Goal: Task Accomplishment & Management: Use online tool/utility

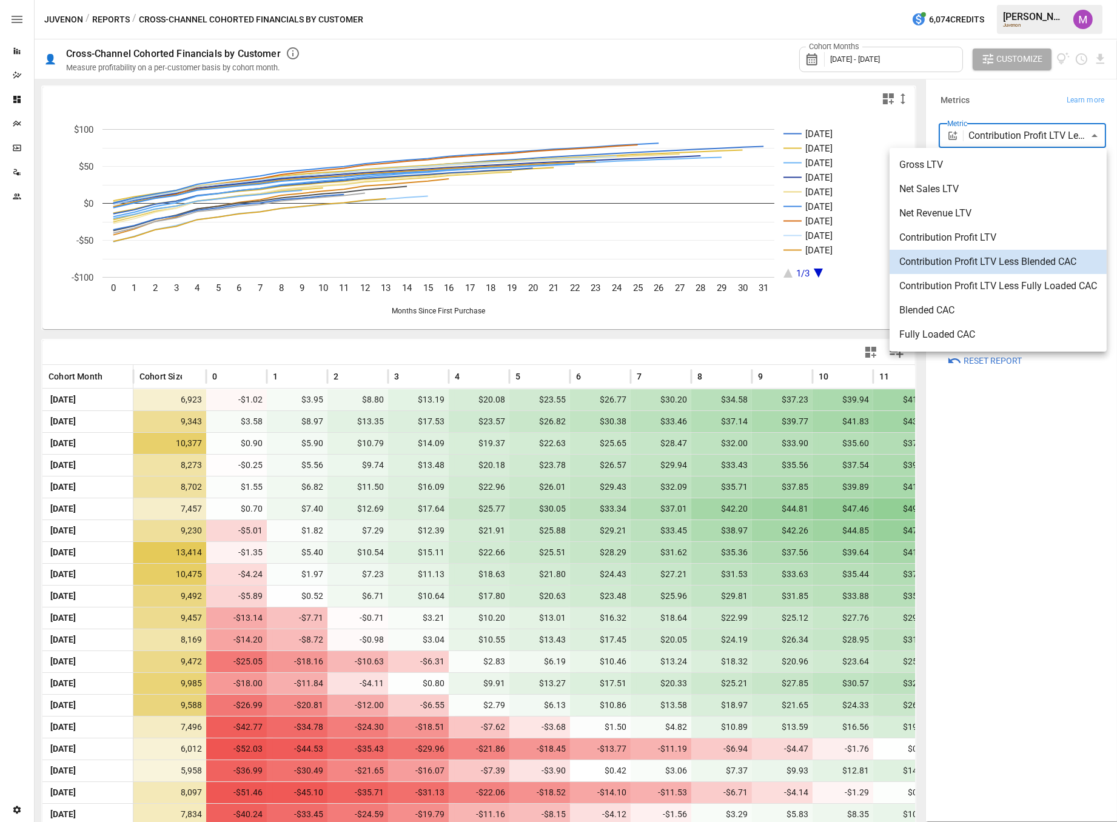
click at [1030, 0] on body "Reports Dazzler Studio Dashboards Plans SmartModel ™ Data Sources Team Settings…" at bounding box center [558, 0] width 1117 height 0
click at [953, 178] on li "Net Sales LTV" at bounding box center [998, 189] width 217 height 24
type input "**********"
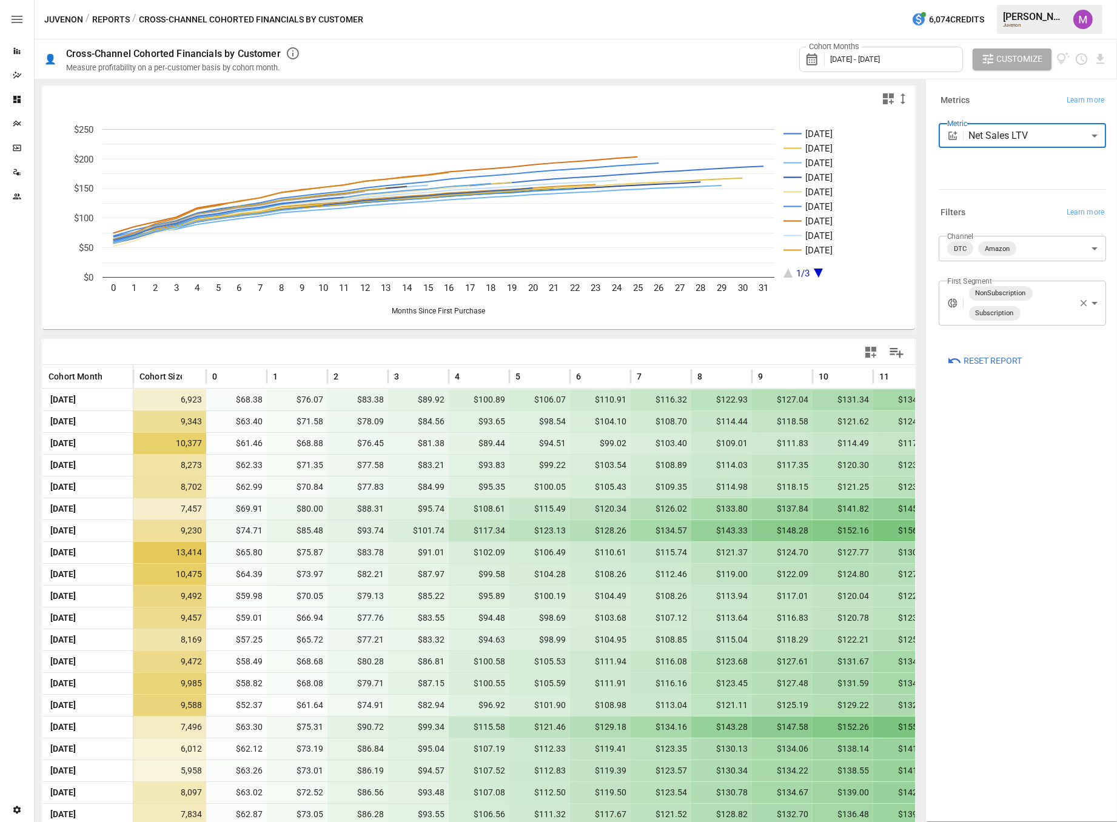
click at [879, 50] on div "Cohort Months [DATE] - [DATE]" at bounding box center [881, 59] width 164 height 25
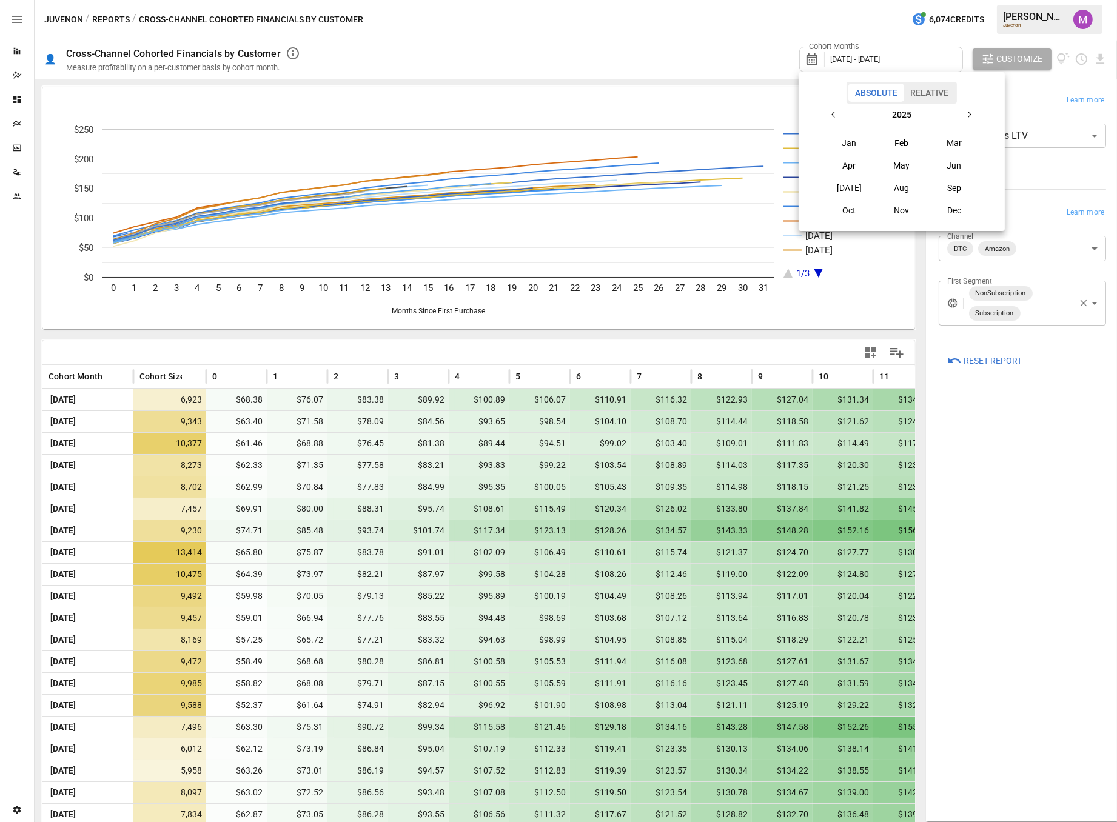
click at [836, 117] on icon "button" at bounding box center [834, 115] width 10 height 10
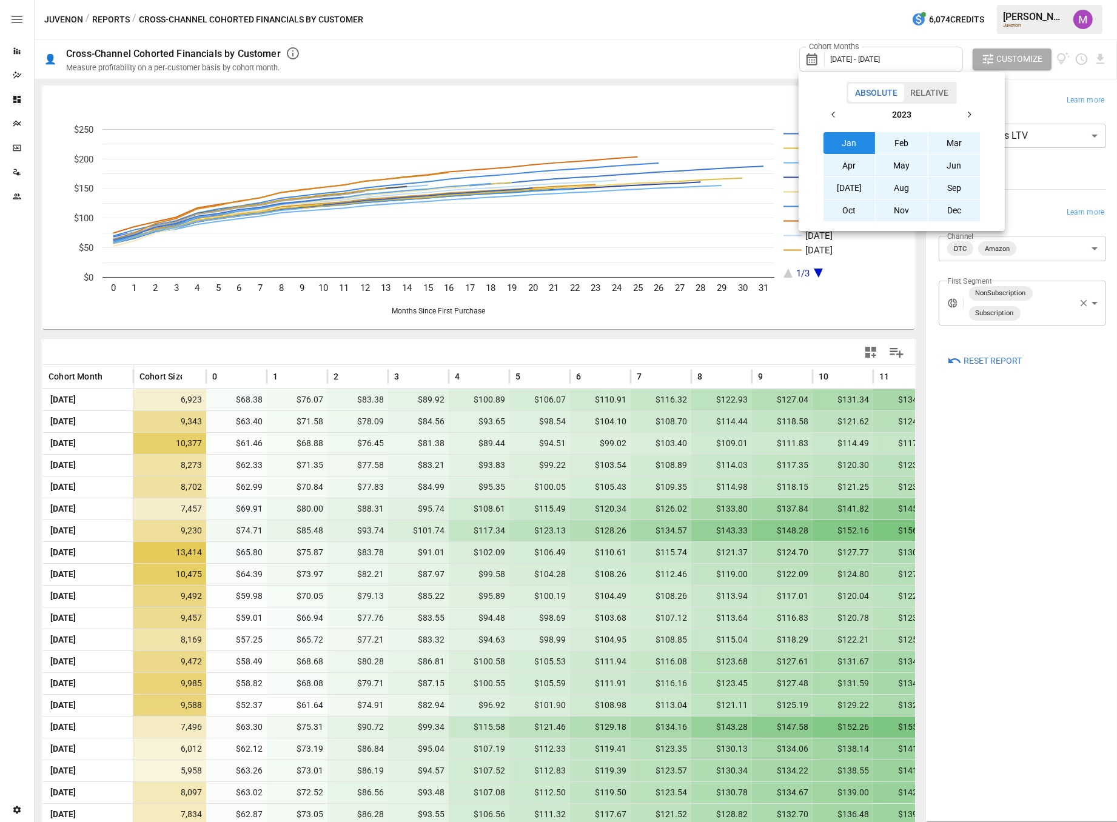
click at [840, 135] on button "Jan" at bounding box center [850, 143] width 52 height 22
click at [974, 114] on button "button" at bounding box center [969, 115] width 22 height 22
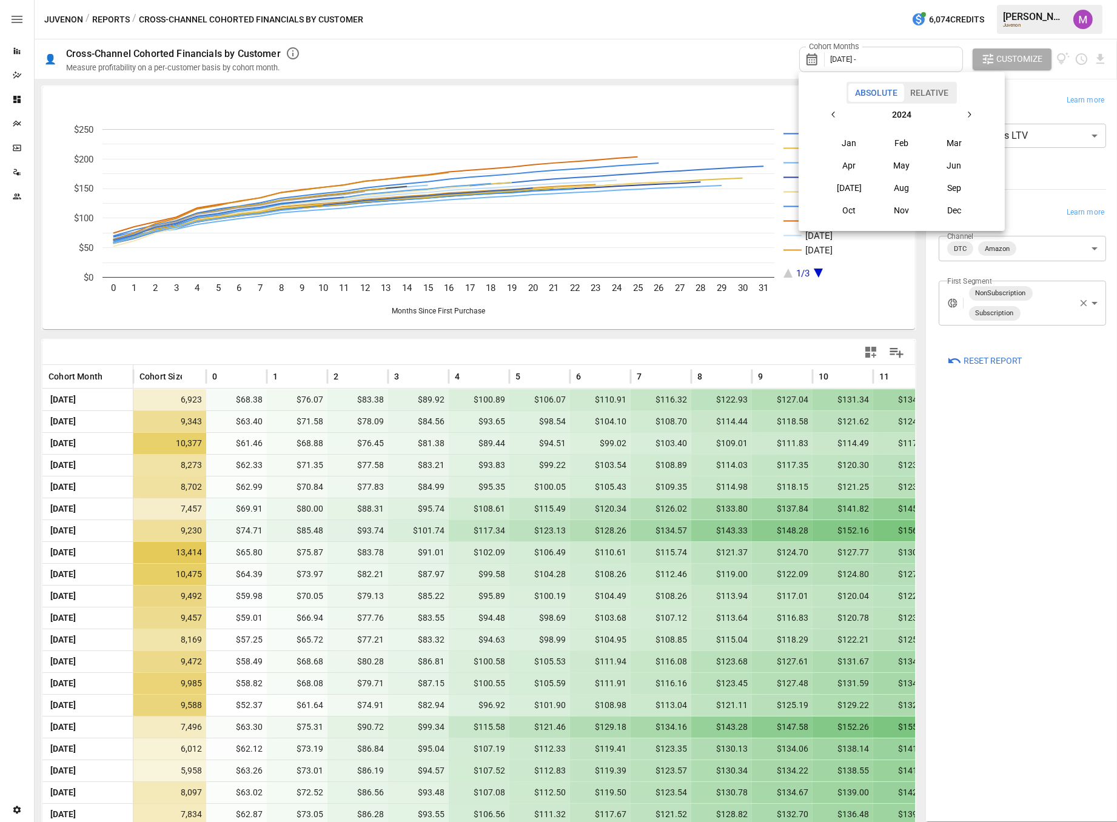
click at [974, 114] on button "button" at bounding box center [969, 115] width 22 height 22
click at [898, 188] on button "Aug" at bounding box center [902, 188] width 52 height 22
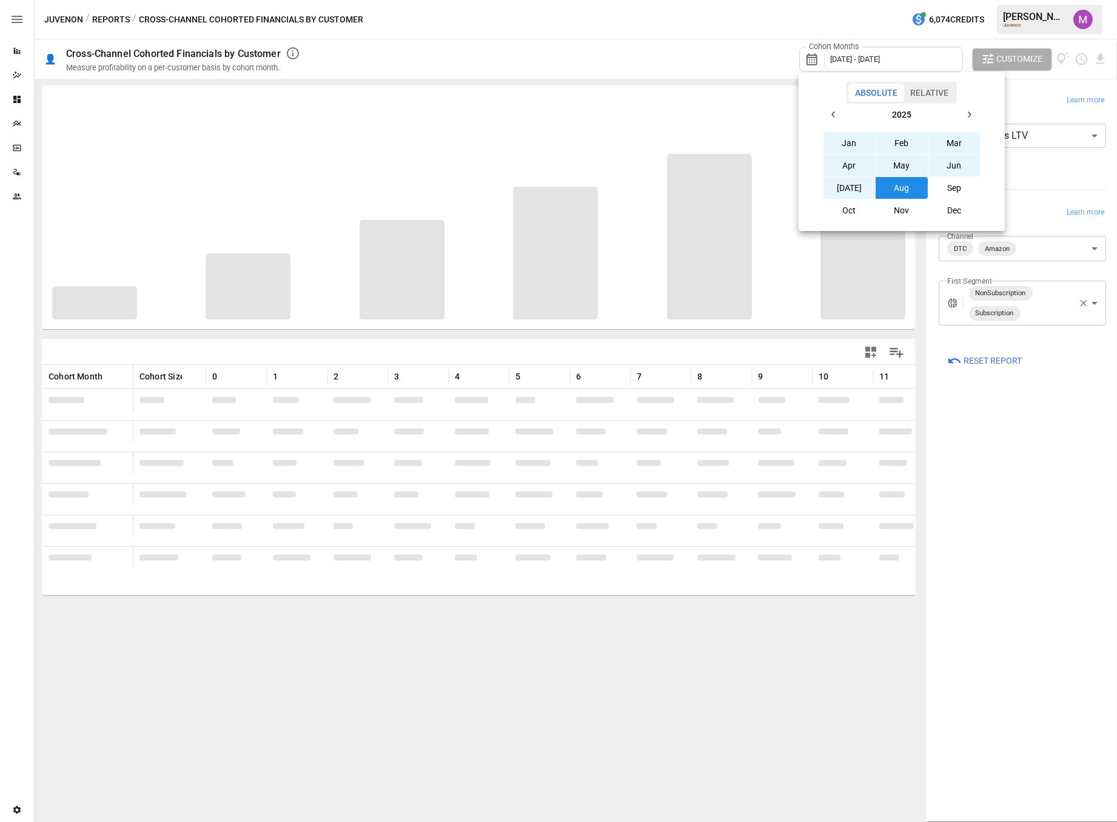
click at [1006, 502] on div at bounding box center [558, 411] width 1117 height 822
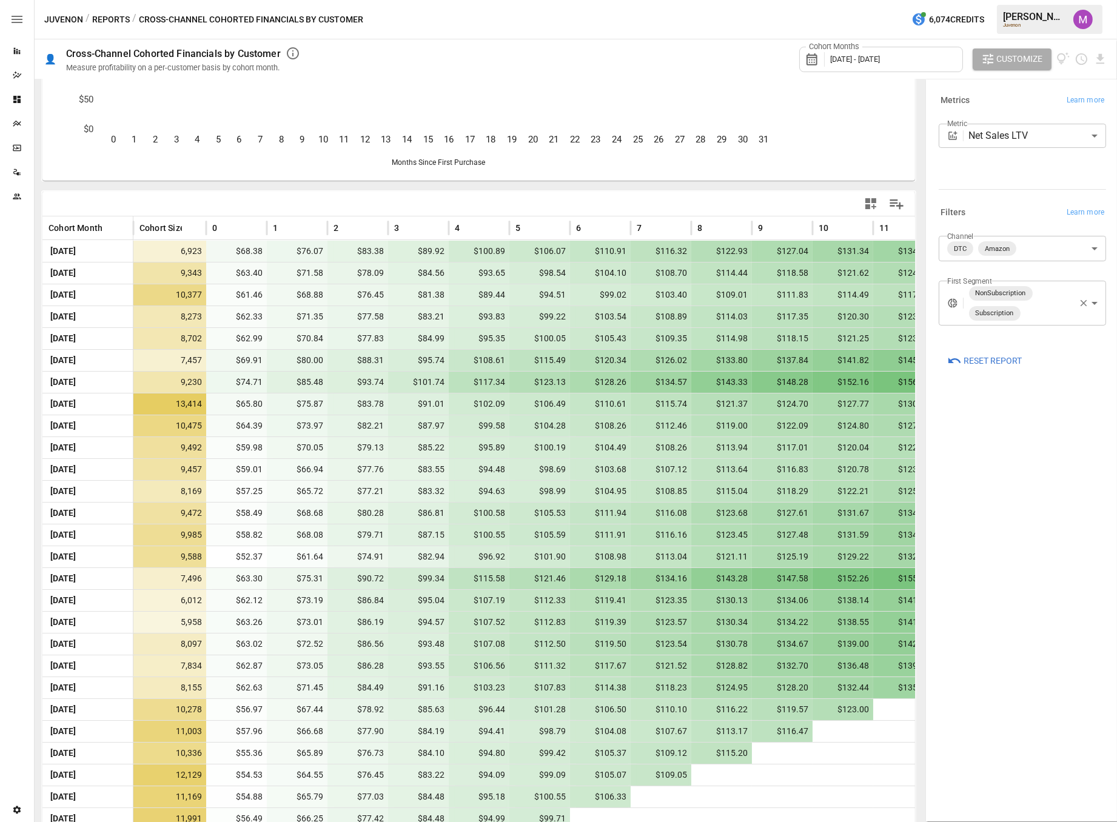
scroll to position [161, 0]
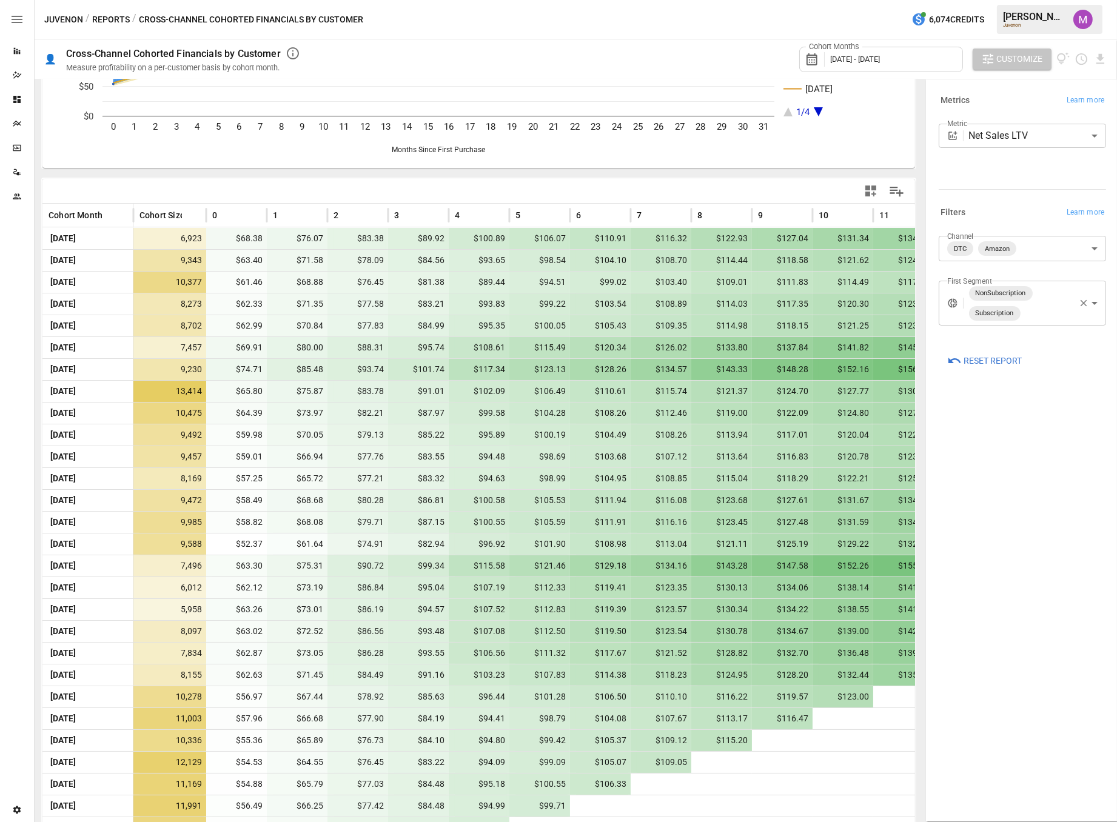
click at [1012, 64] on span "Customize" at bounding box center [1020, 59] width 46 height 15
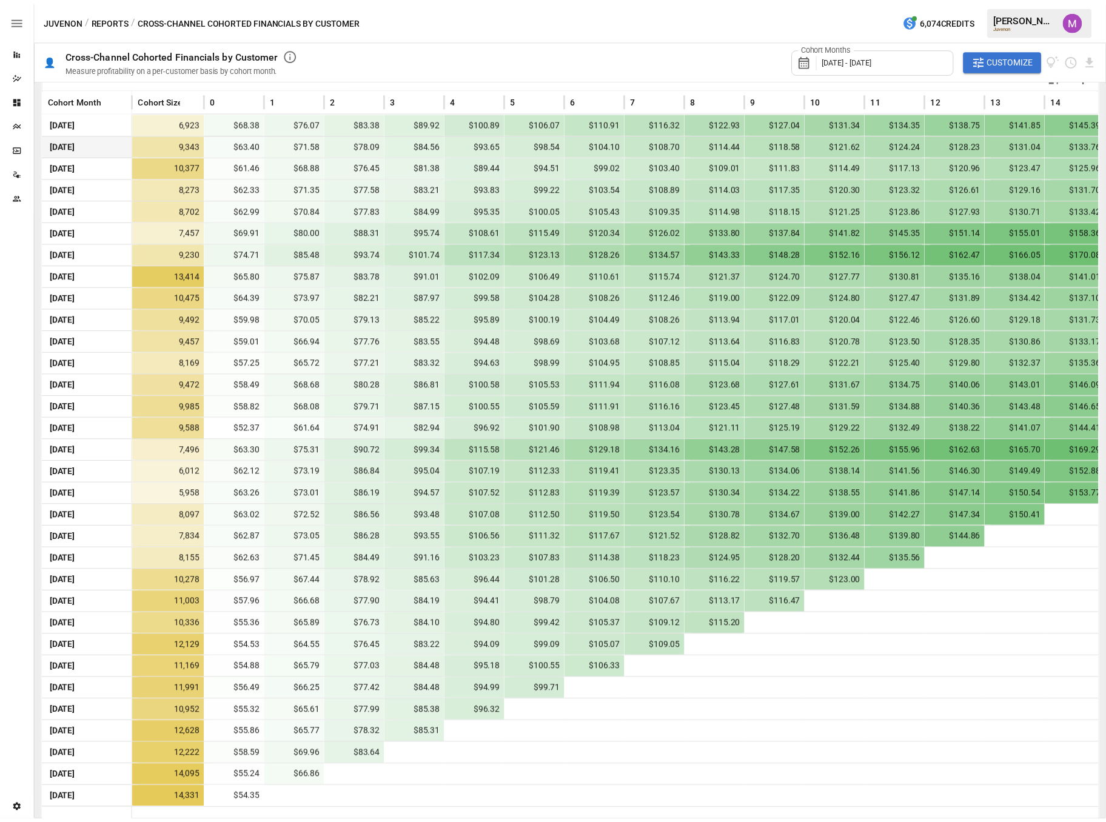
scroll to position [282, 0]
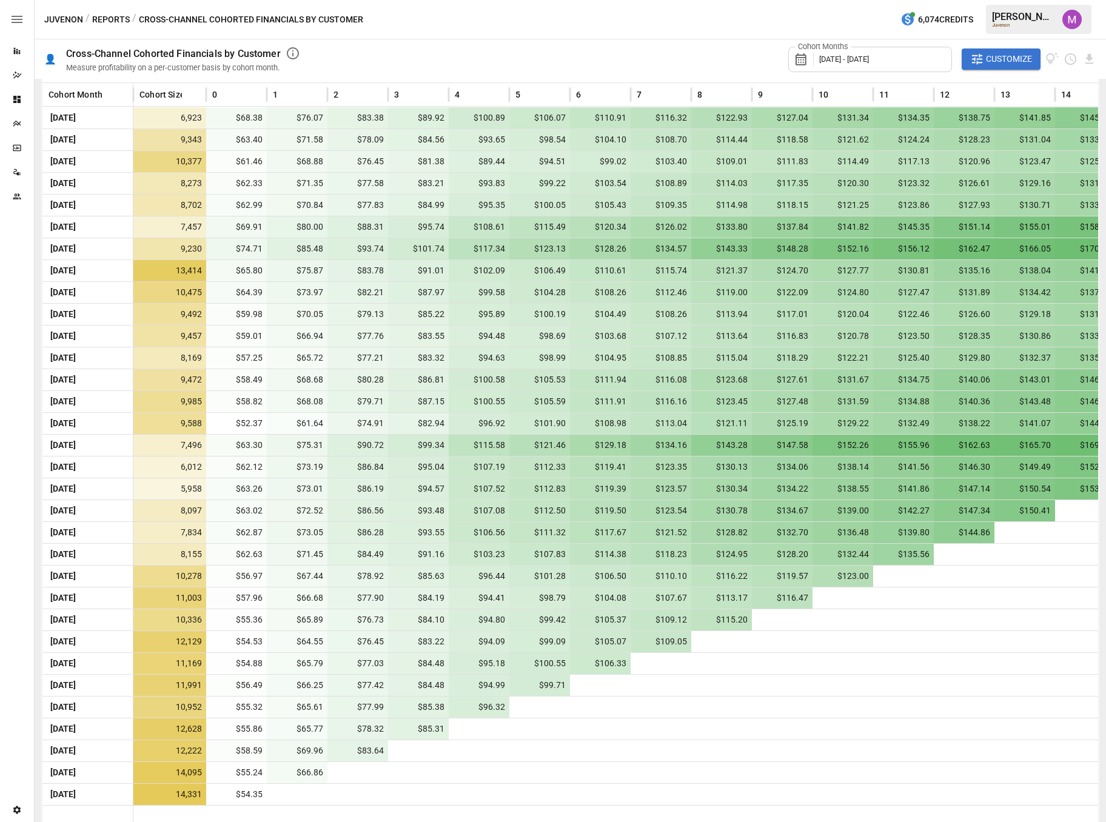
click at [1003, 55] on span "Customize" at bounding box center [1009, 59] width 46 height 15
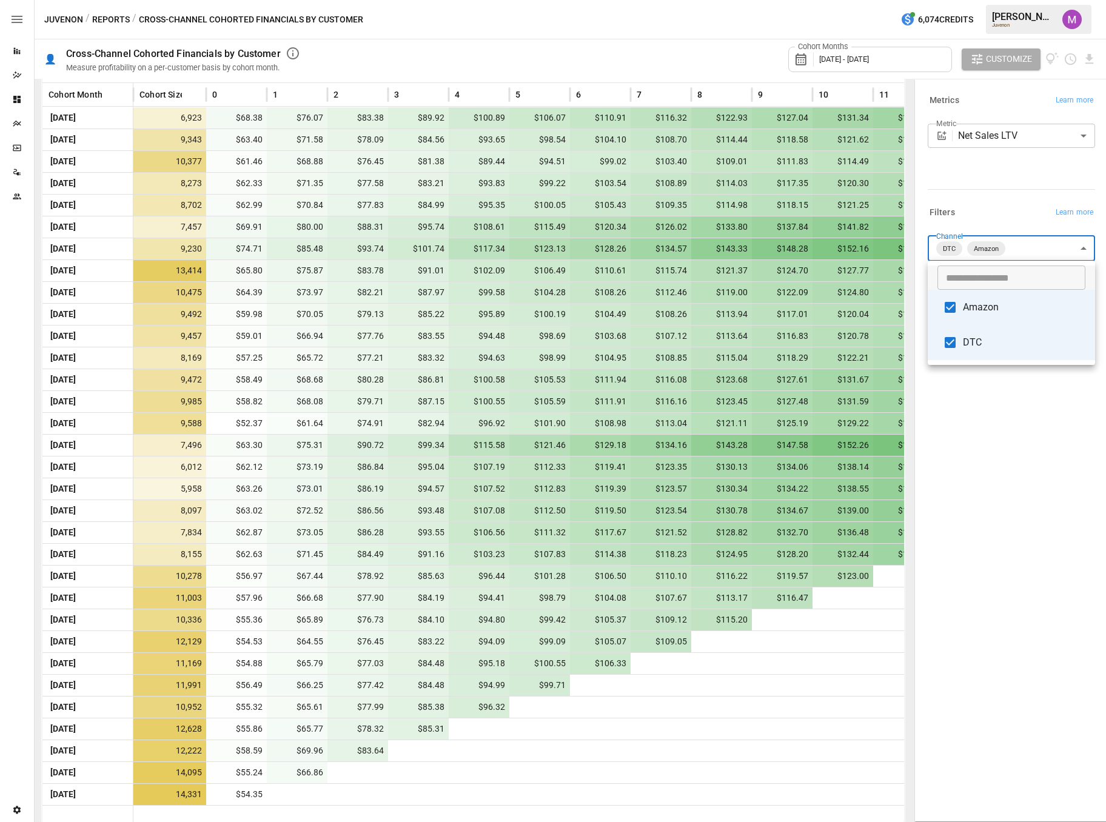
click at [1005, 0] on body "Reports Dazzler Studio Dashboards Plans SmartModel ™ Data Sources Team Settings…" at bounding box center [553, 0] width 1106 height 0
click at [1019, 249] on div at bounding box center [553, 411] width 1106 height 822
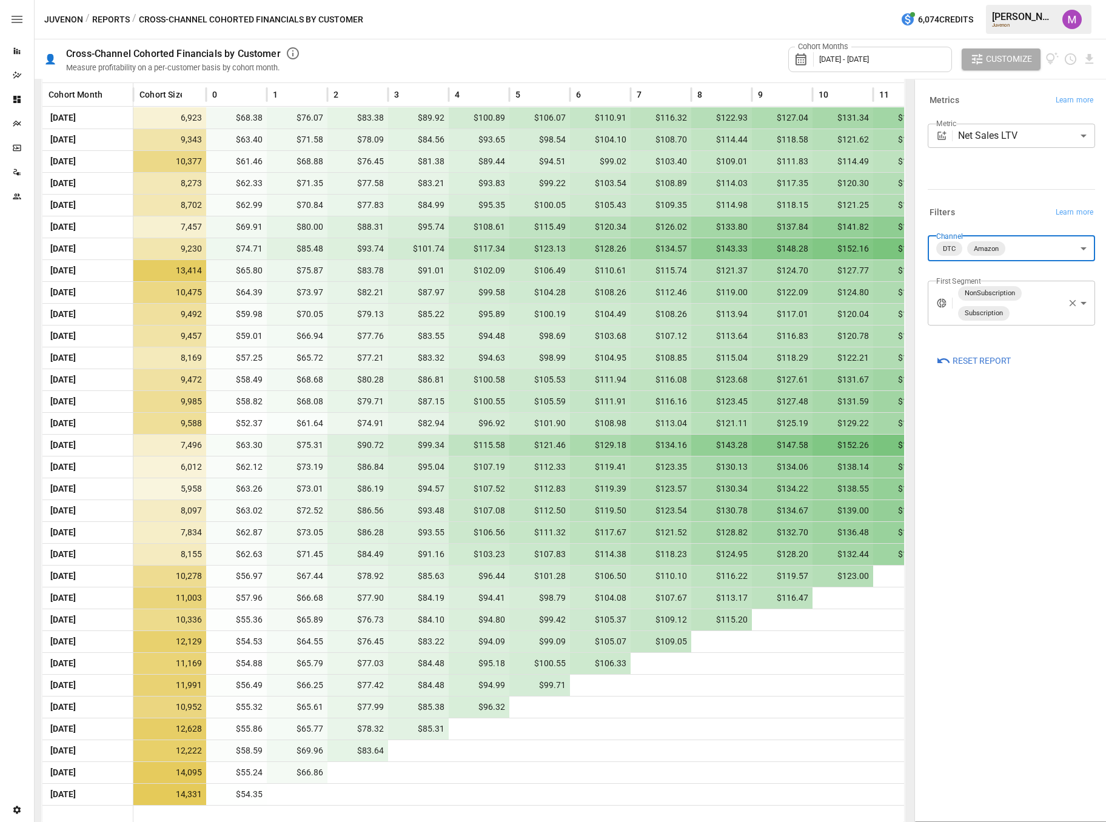
click at [1017, 0] on body "Reports Dazzler Studio Dashboards Plans SmartModel ™ Data Sources Team Settings…" at bounding box center [553, 0] width 1106 height 0
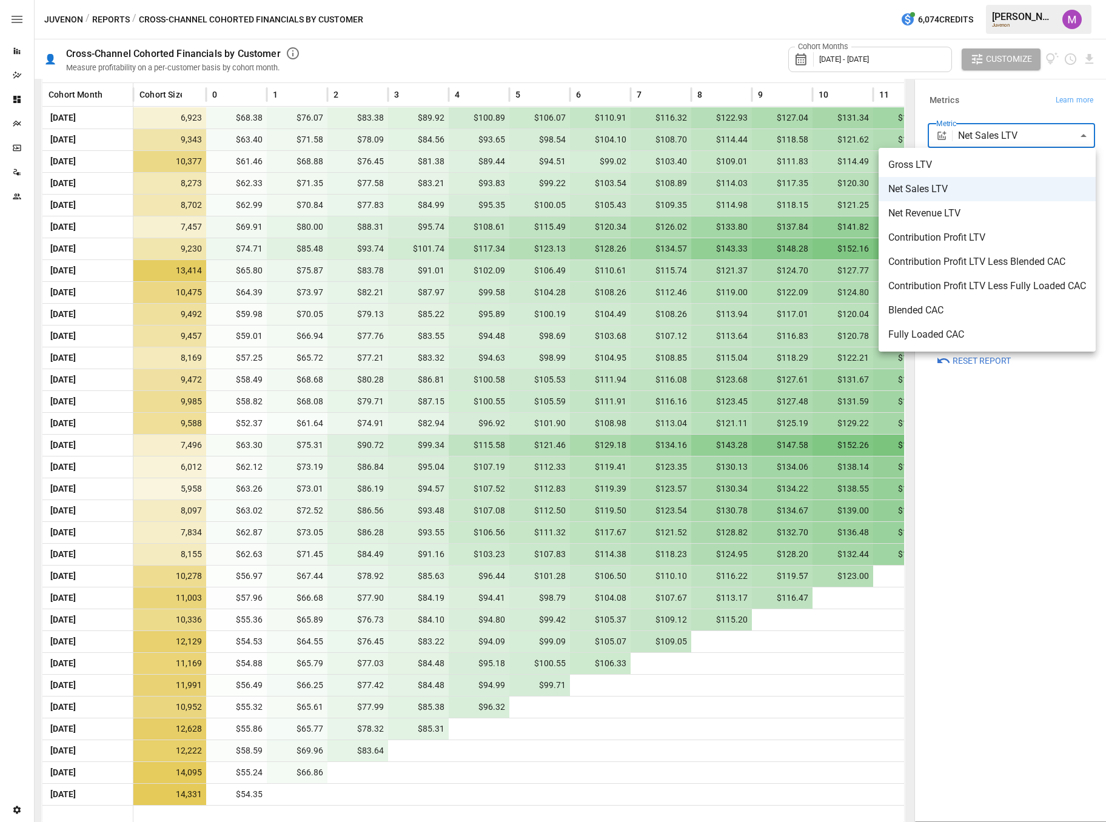
click at [978, 241] on span "Contribution Profit LTV" at bounding box center [988, 237] width 198 height 15
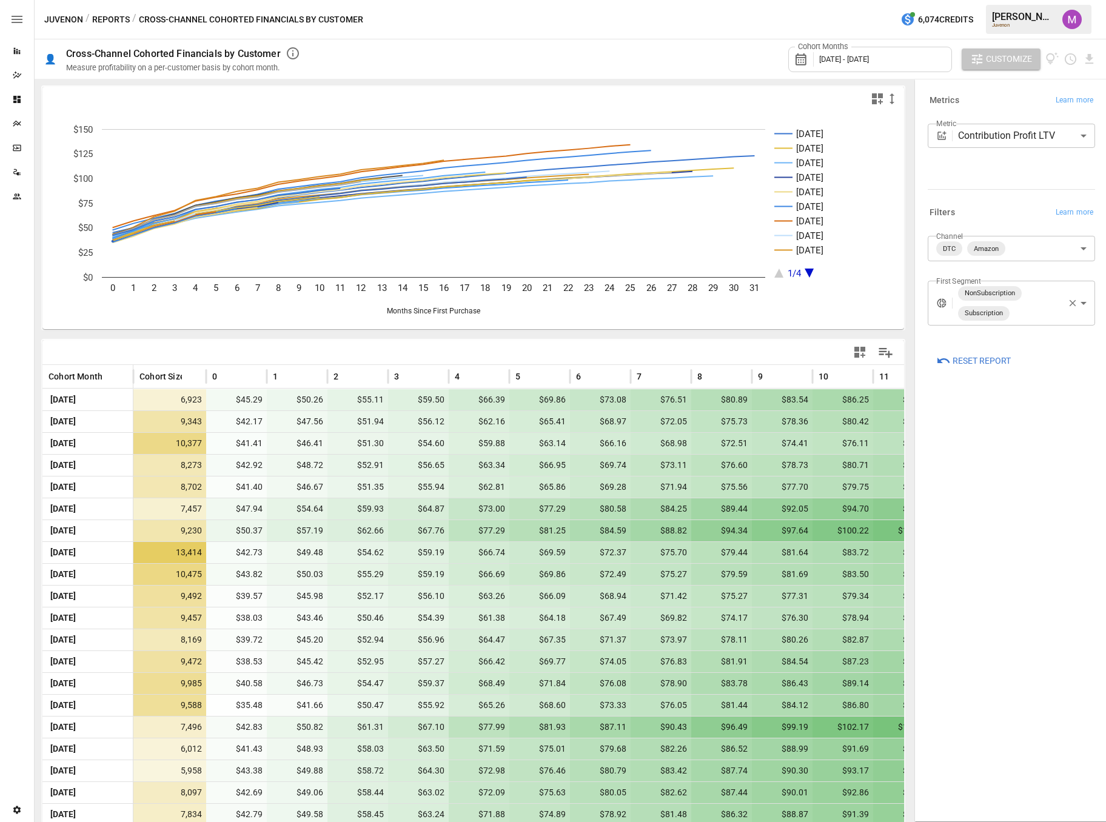
click at [986, 64] on span "Customize" at bounding box center [1009, 59] width 46 height 15
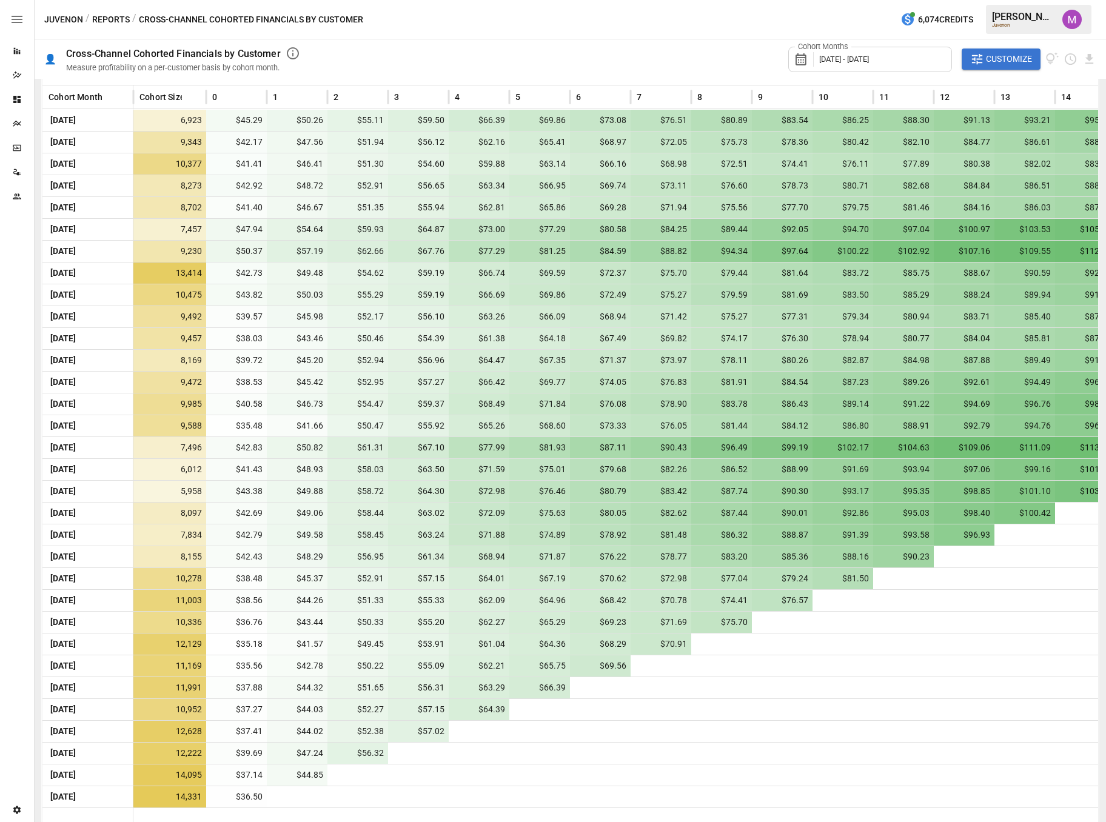
scroll to position [282, 0]
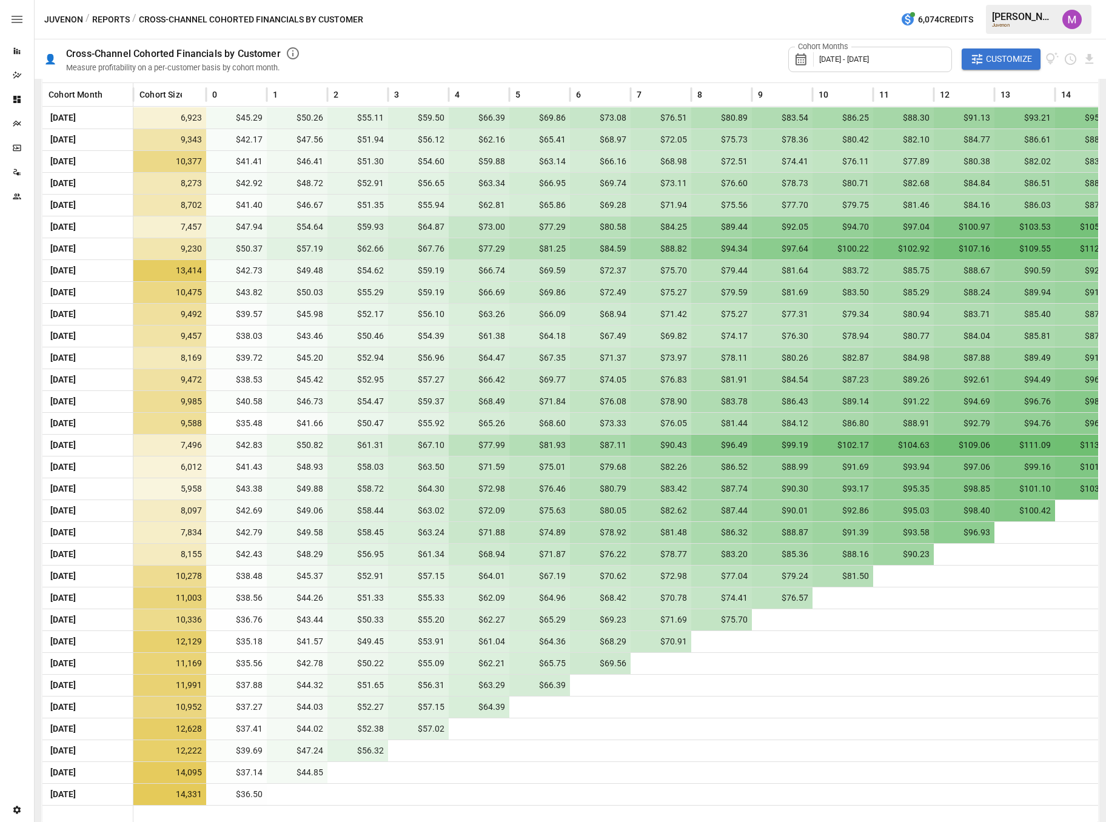
click at [991, 64] on span "Customize" at bounding box center [1009, 59] width 46 height 15
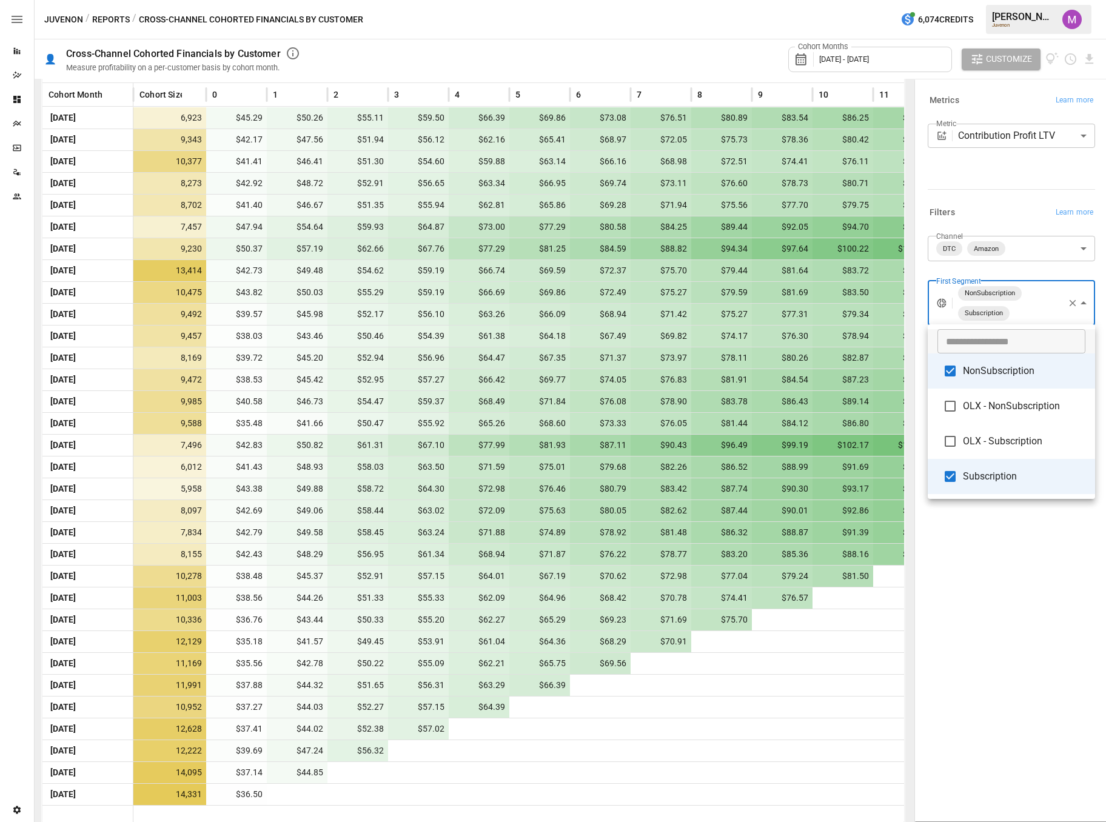
click at [1042, 0] on body "Reports Dazzler Studio Dashboards Plans SmartModel ™ Data Sources Team Settings…" at bounding box center [553, 0] width 1106 height 0
click at [1036, 127] on div at bounding box center [553, 411] width 1106 height 822
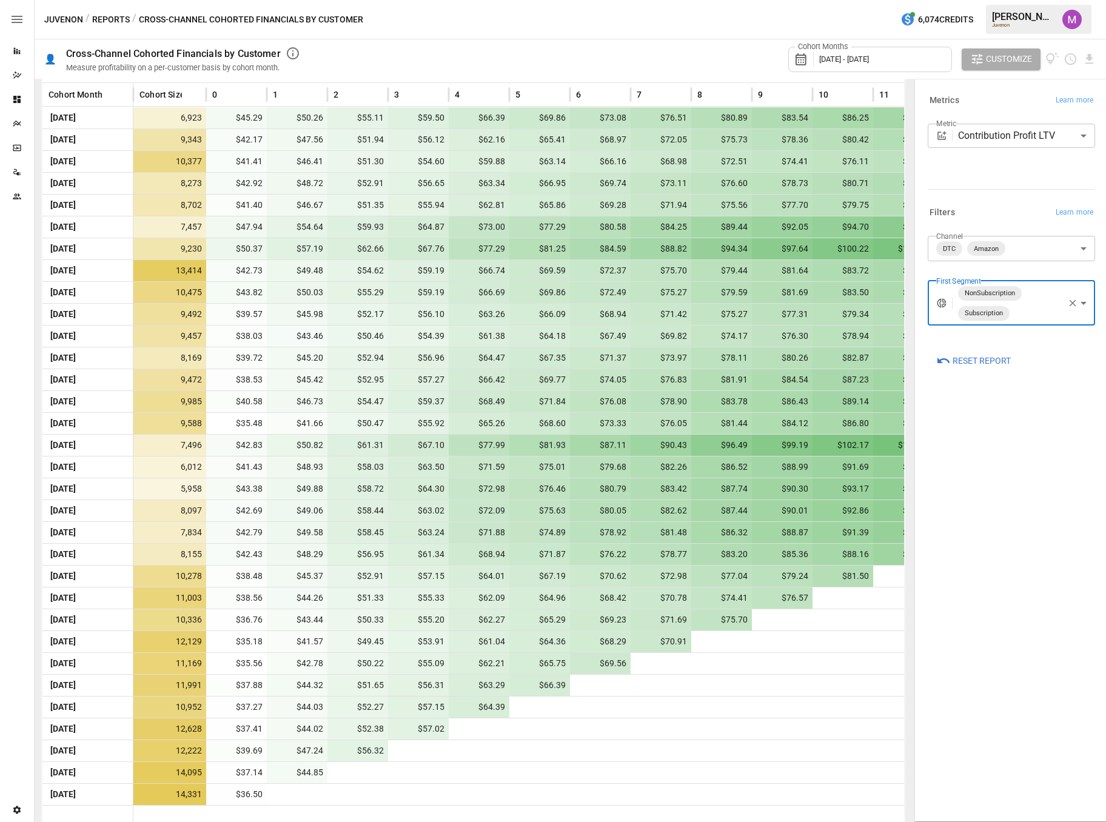
click at [1036, 131] on div "​ NonSubscription OLX - NonSubscription OLX - Subscription Subscription" at bounding box center [553, 411] width 1106 height 822
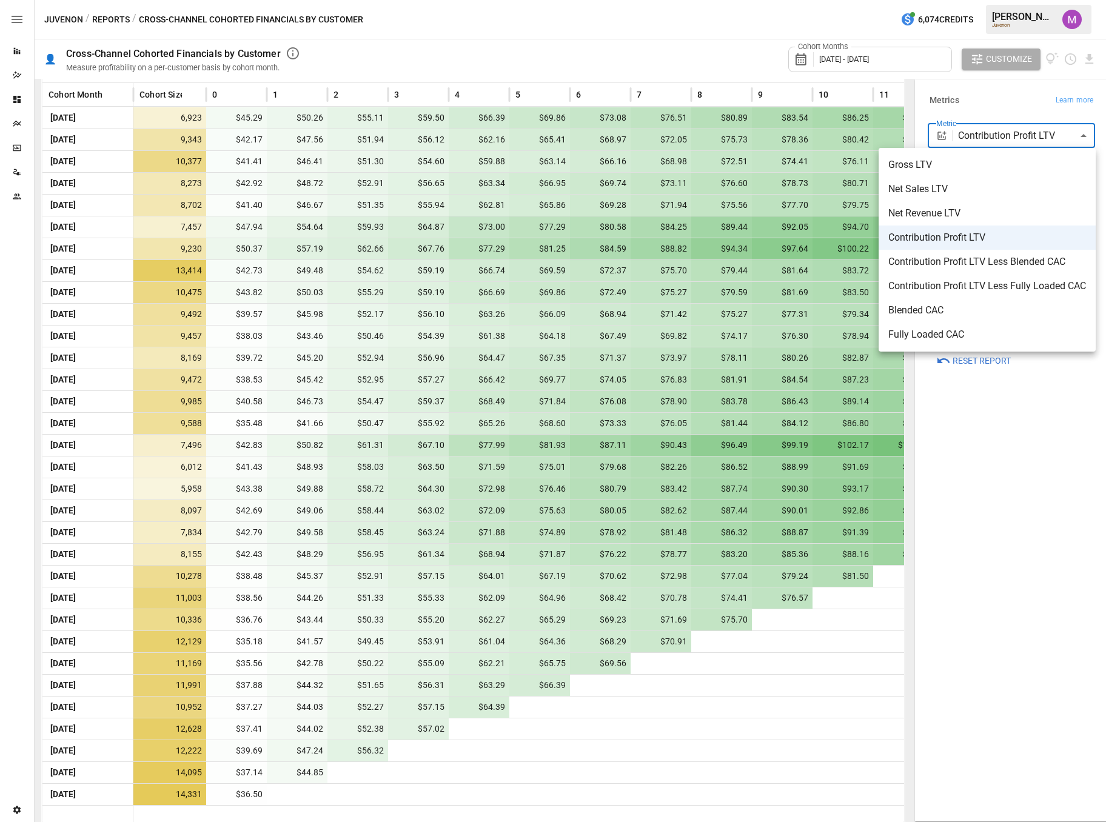
click at [1036, 0] on body "Reports Dazzler Studio Dashboards Plans SmartModel ™ Data Sources Team Settings…" at bounding box center [553, 0] width 1106 height 0
click at [964, 258] on span "Contribution Profit LTV Less Blended CAC" at bounding box center [988, 262] width 198 height 15
type input "**********"
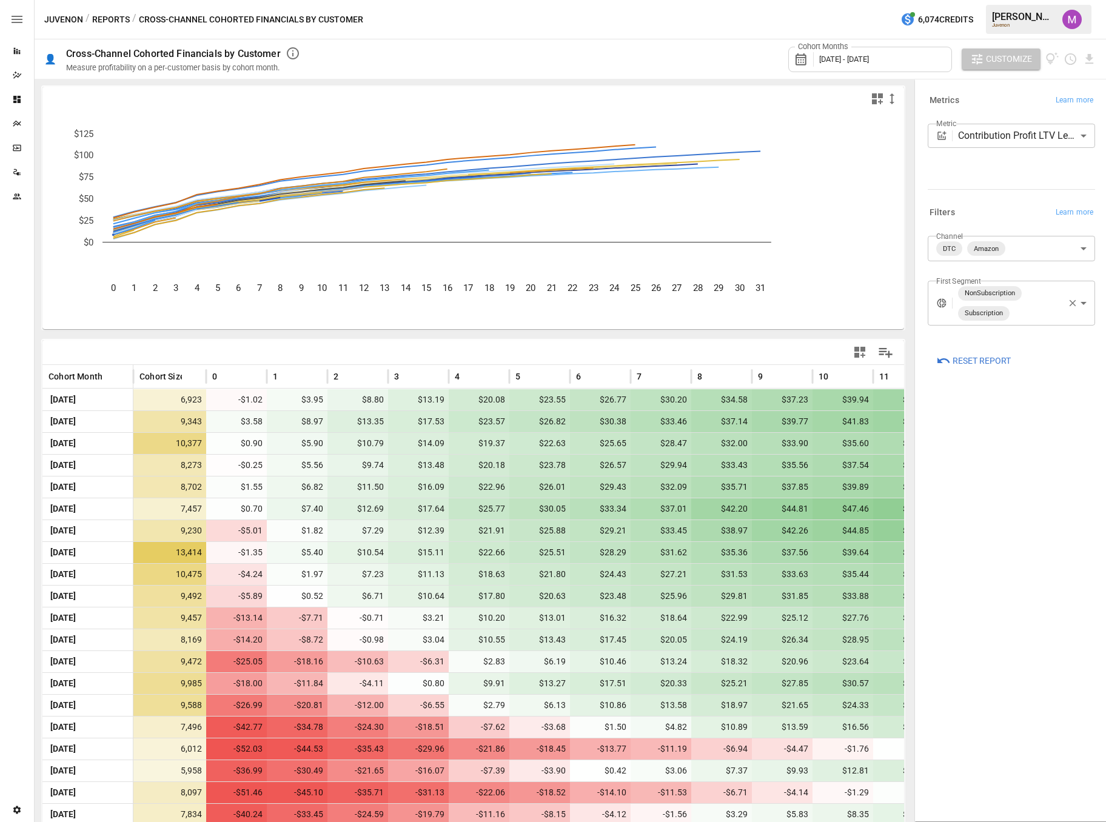
click at [984, 58] on button "Customize" at bounding box center [1001, 60] width 79 height 22
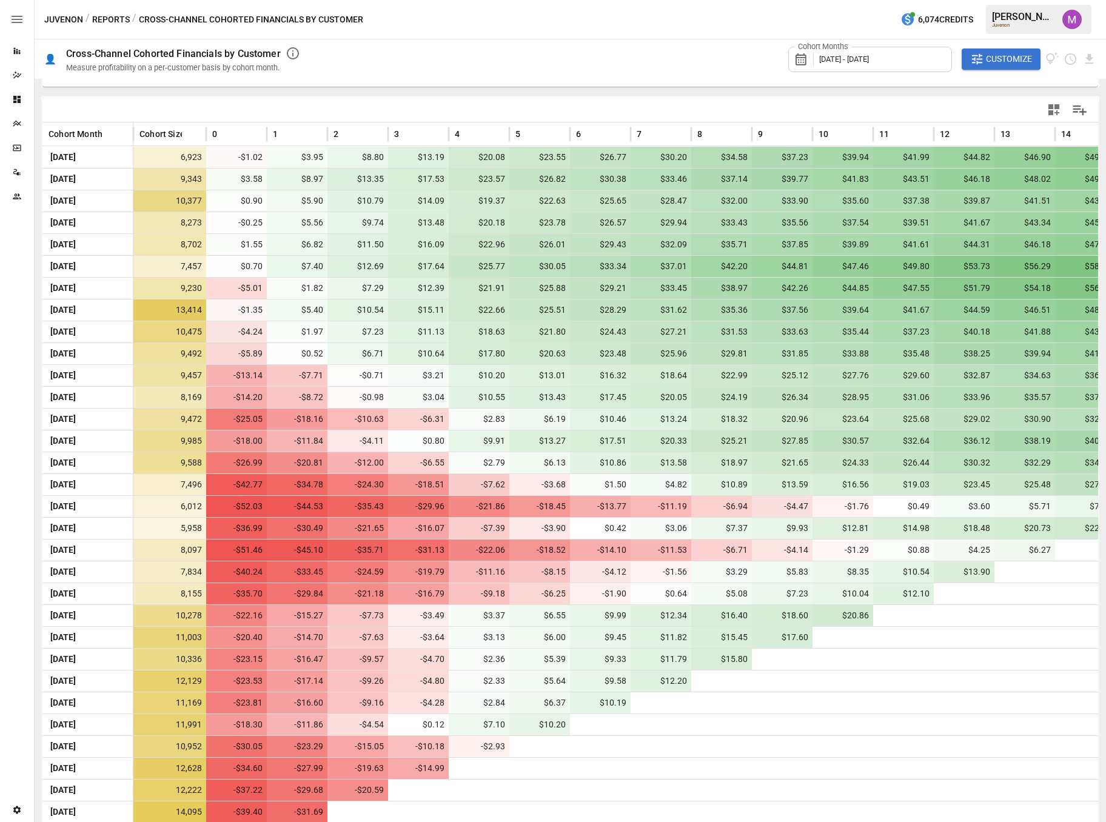
scroll to position [282, 0]
